Goal: Contribute content: Contribute content

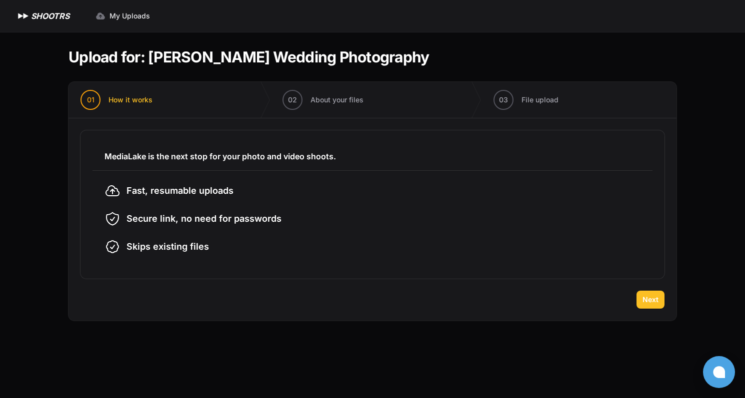
click at [651, 294] on button "Next" at bounding box center [650, 300] width 28 height 18
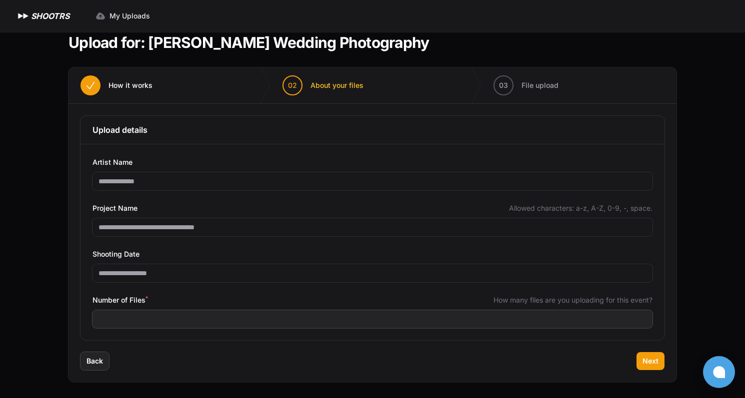
scroll to position [14, 0]
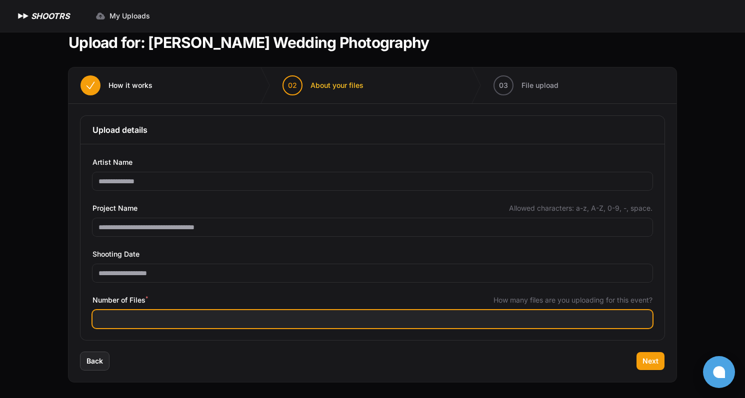
click at [473, 314] on input "Number of Files *" at bounding box center [372, 319] width 560 height 18
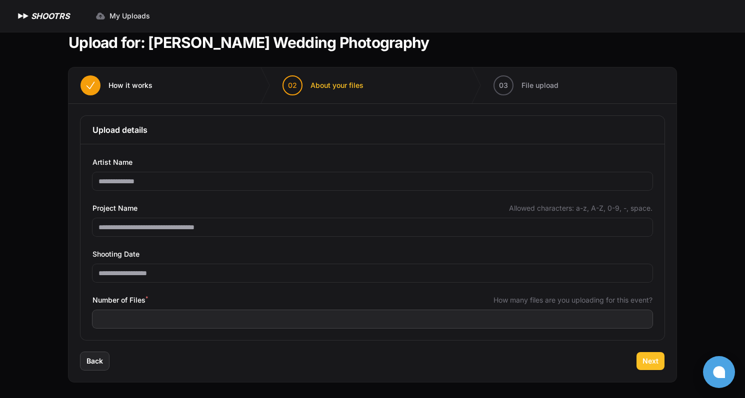
click at [651, 361] on span "Next" at bounding box center [650, 361] width 16 height 10
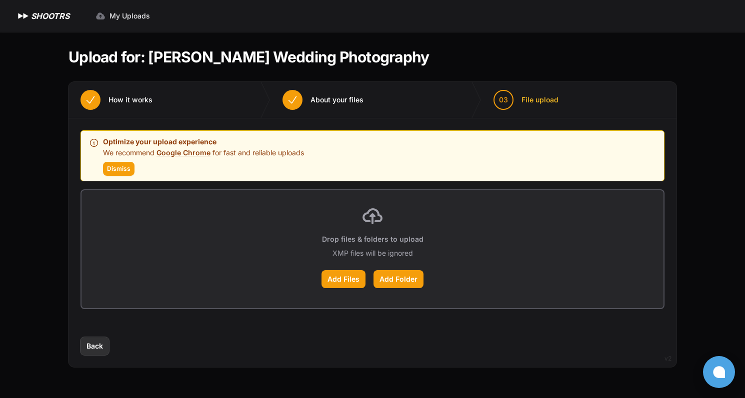
click at [104, 350] on button "Back" at bounding box center [94, 346] width 28 height 18
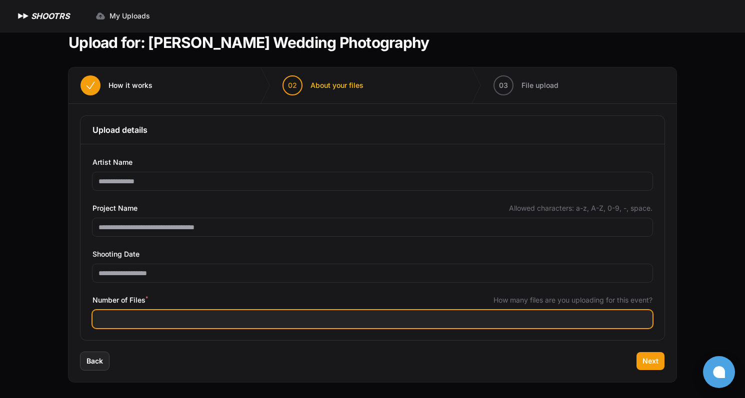
click at [172, 323] on input "****" at bounding box center [372, 319] width 560 height 18
type input "****"
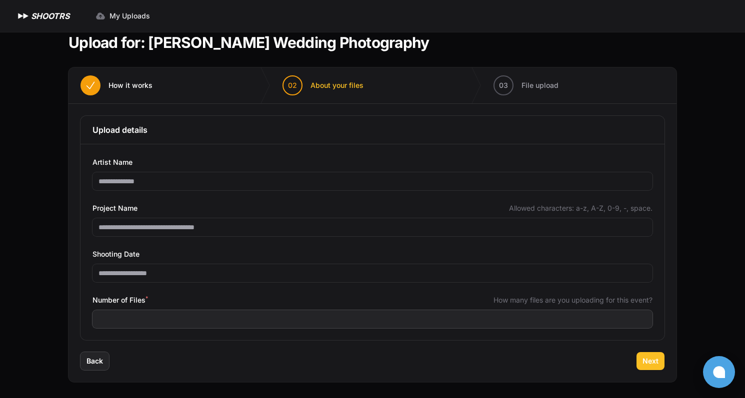
click at [647, 364] on span "Next" at bounding box center [650, 361] width 16 height 10
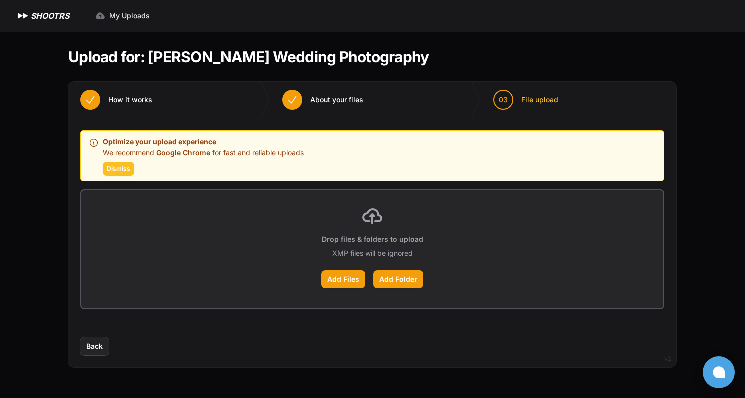
click at [126, 169] on span "Dismiss" at bounding box center [118, 169] width 23 height 8
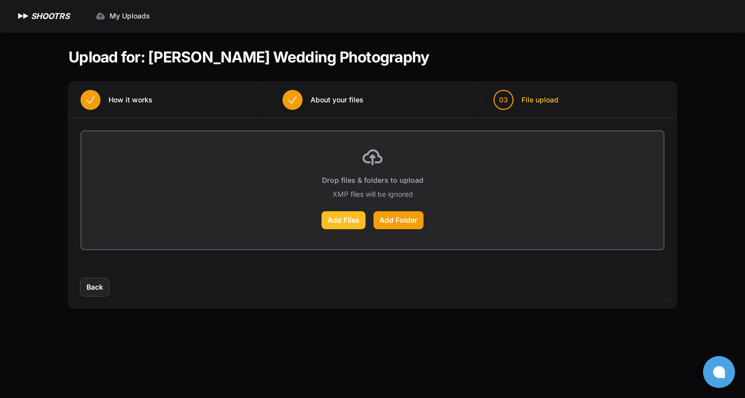
click at [353, 224] on label "Add Files" at bounding box center [343, 220] width 44 height 18
click at [0, 0] on input "Add Files" at bounding box center [0, 0] width 0 height 0
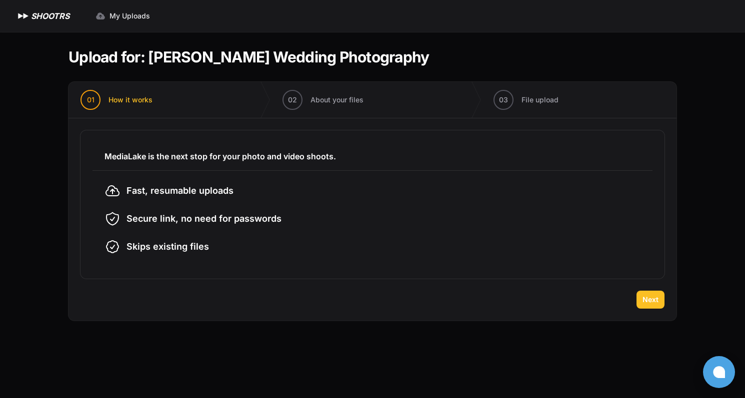
click at [640, 299] on button "Next" at bounding box center [650, 300] width 28 height 18
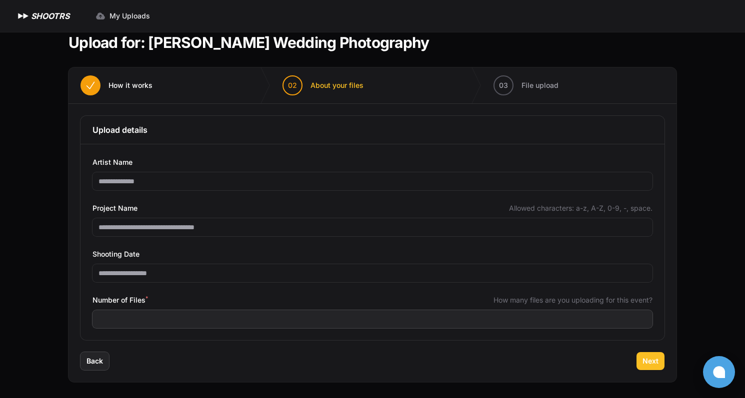
click at [641, 364] on button "Next" at bounding box center [650, 361] width 28 height 18
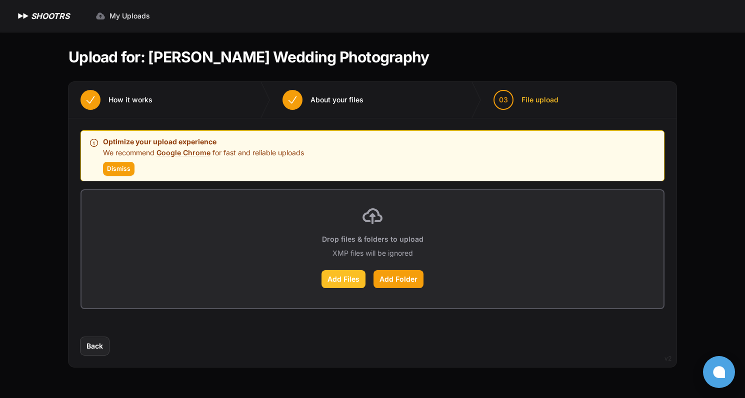
click at [359, 274] on label "Add Files" at bounding box center [343, 279] width 44 height 18
click at [0, 0] on input "Add Files" at bounding box center [0, 0] width 0 height 0
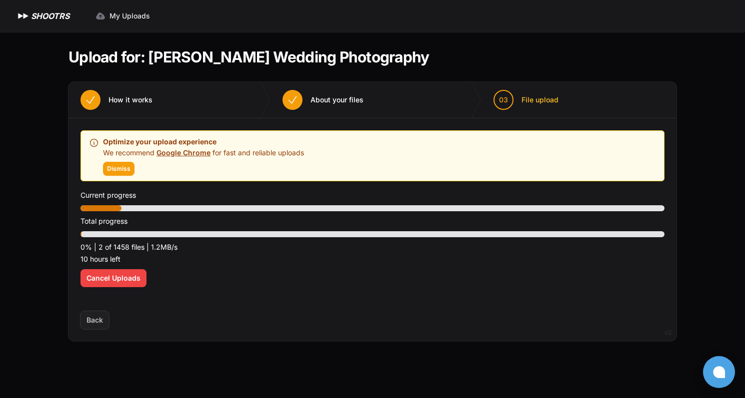
click at [523, 259] on p "10 hours left" at bounding box center [372, 259] width 584 height 12
